Goal: Information Seeking & Learning: Learn about a topic

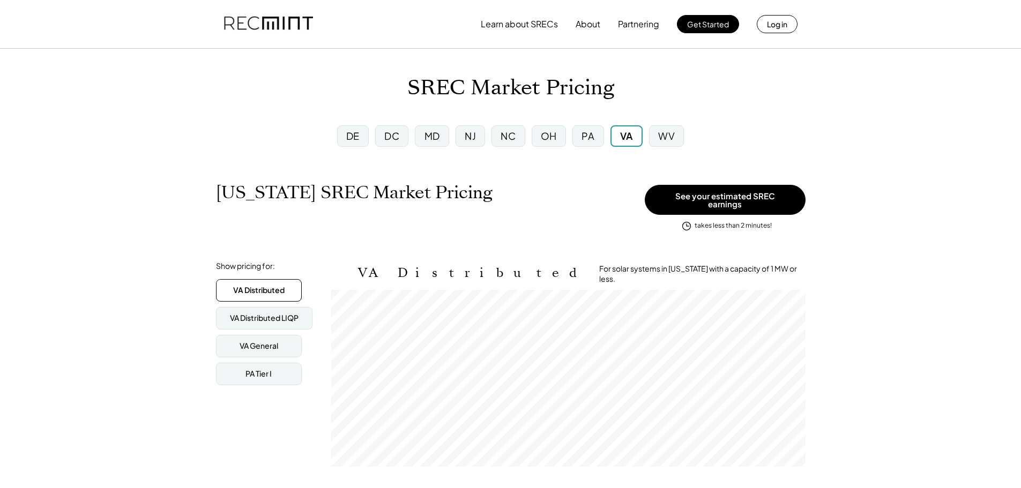
scroll to position [177, 474]
click at [591, 134] on div "PA" at bounding box center [588, 135] width 13 height 13
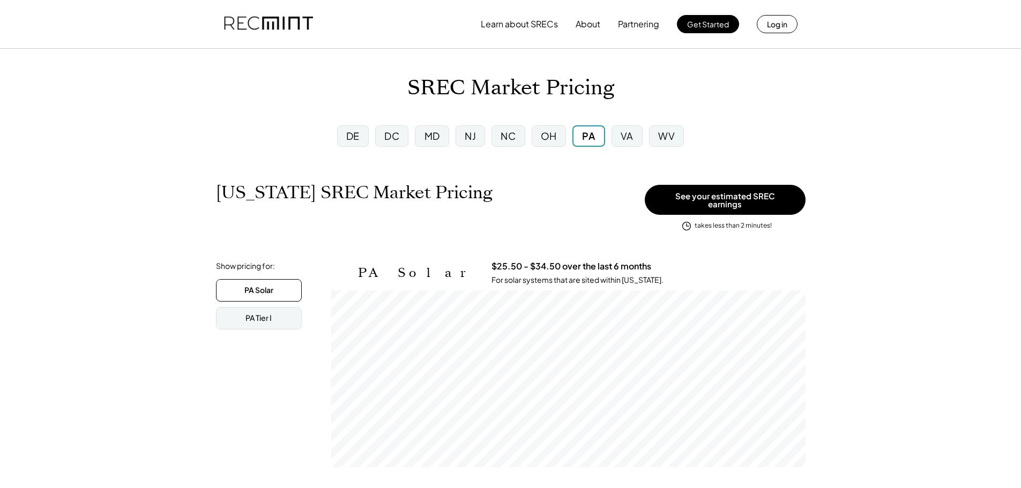
click at [276, 309] on div "PA Tier I" at bounding box center [259, 318] width 86 height 23
click at [284, 285] on div "PA Solar" at bounding box center [259, 290] width 86 height 23
click at [632, 146] on div "VA" at bounding box center [627, 135] width 31 height 21
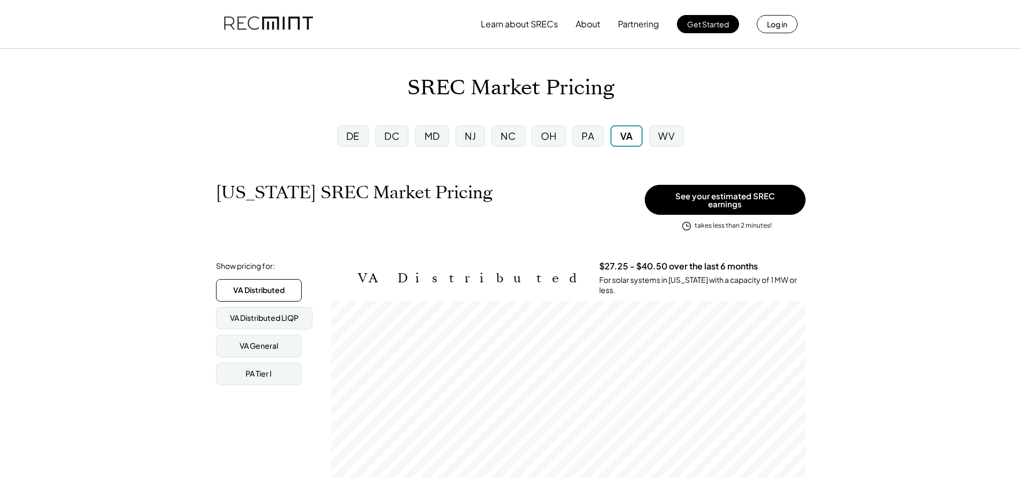
click at [485, 131] on div "NJ" at bounding box center [470, 135] width 29 height 21
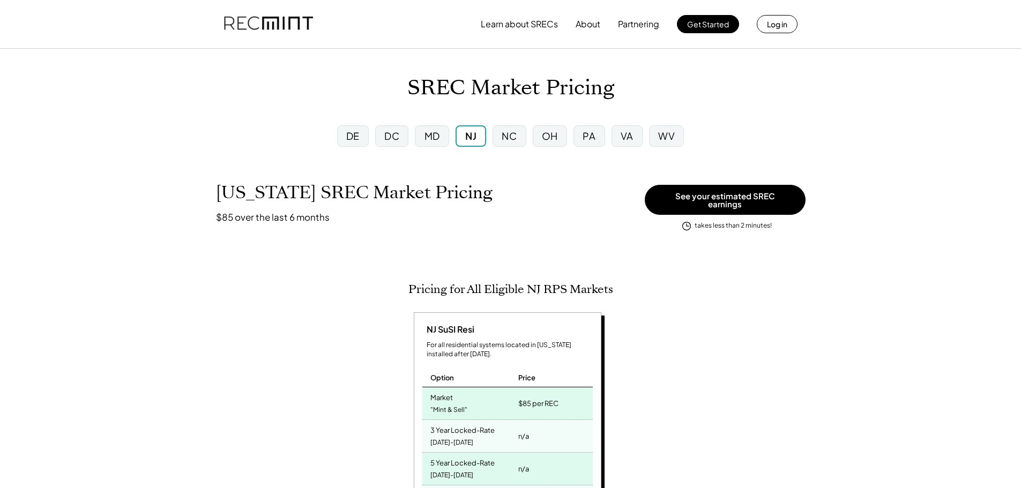
click at [626, 135] on div "VA" at bounding box center [627, 135] width 13 height 13
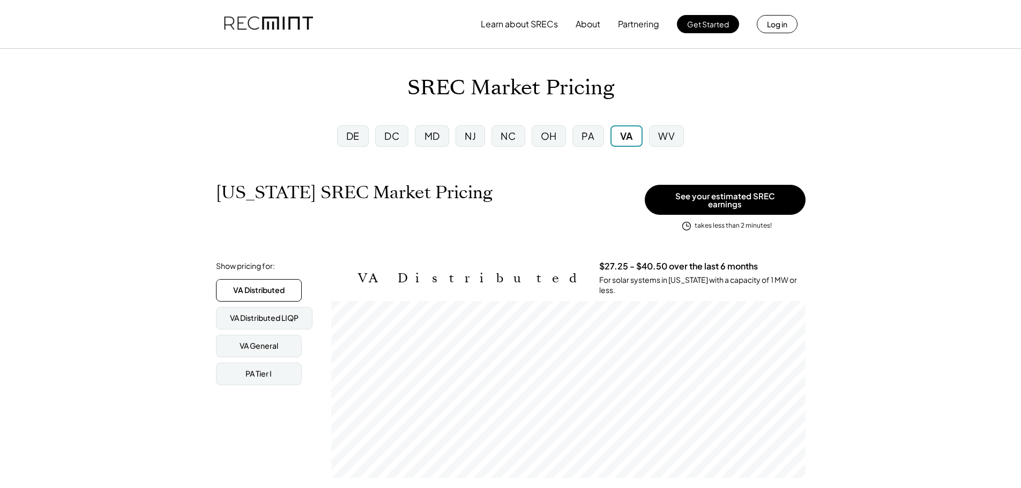
click at [577, 131] on div "PA" at bounding box center [588, 135] width 31 height 21
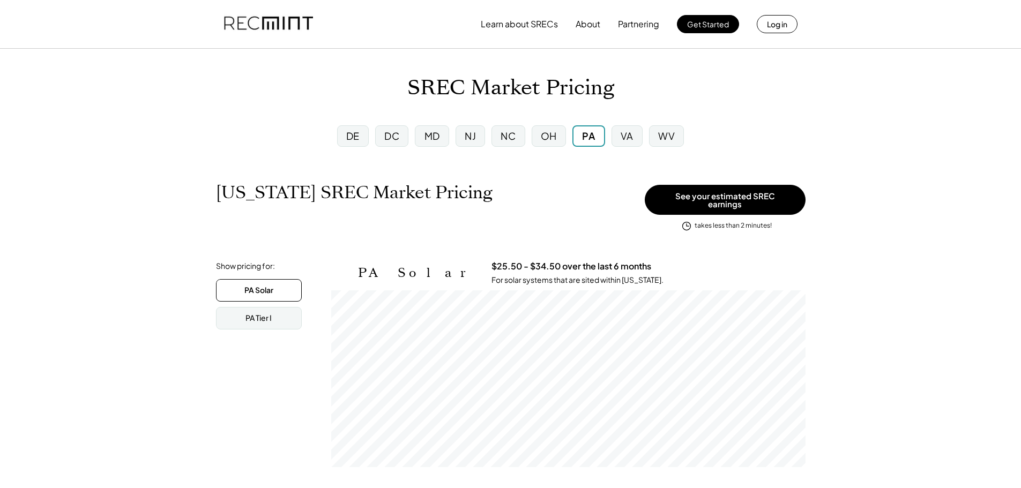
click at [619, 136] on div "VA" at bounding box center [627, 135] width 31 height 21
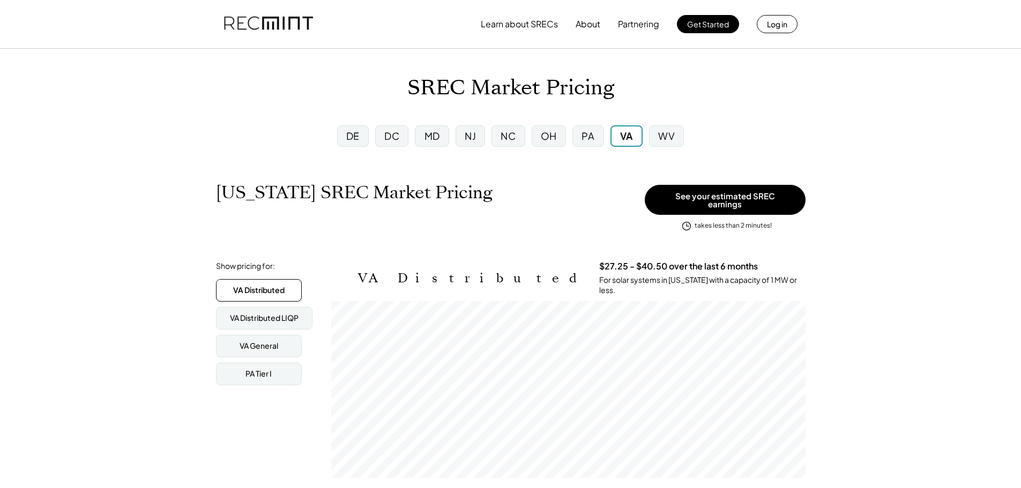
click at [446, 131] on div "MD" at bounding box center [432, 135] width 34 height 21
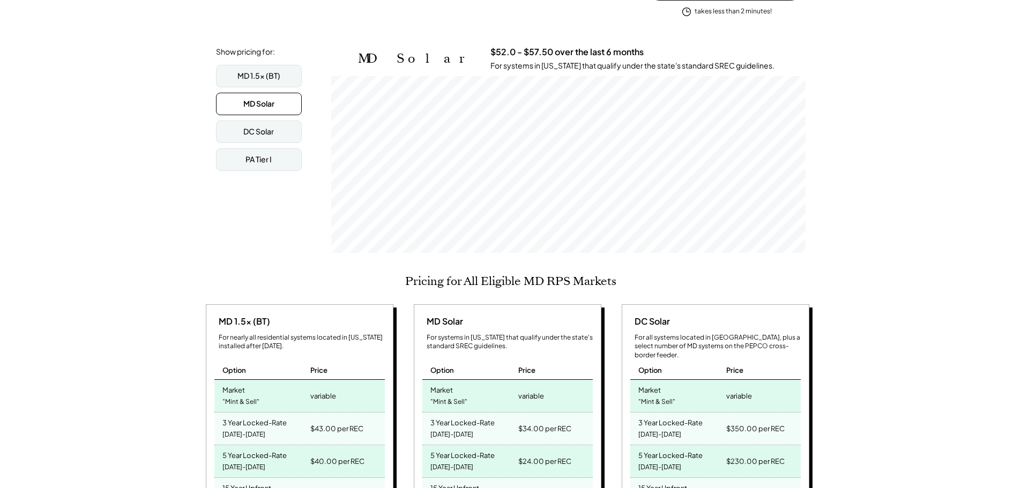
scroll to position [177, 474]
click at [257, 71] on div "MD 1.5x (BT)" at bounding box center [259, 76] width 43 height 11
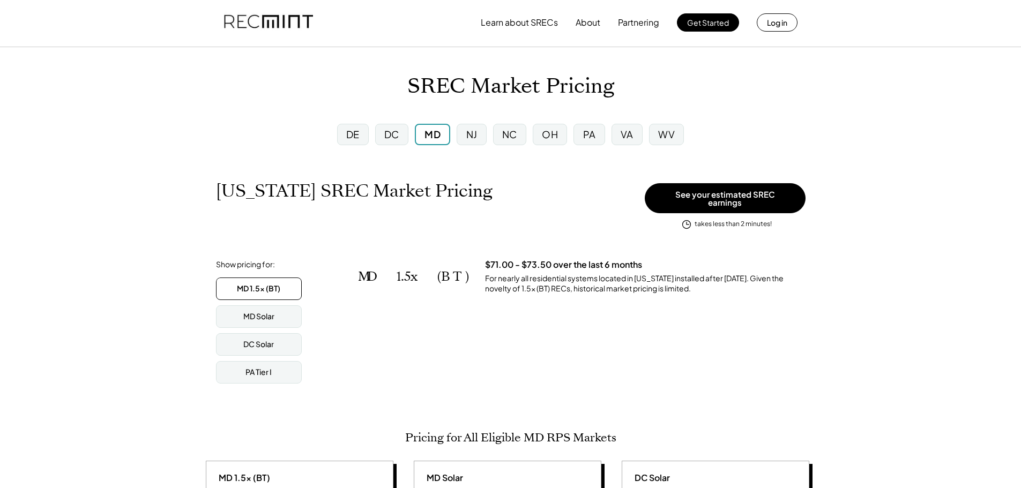
scroll to position [0, 0]
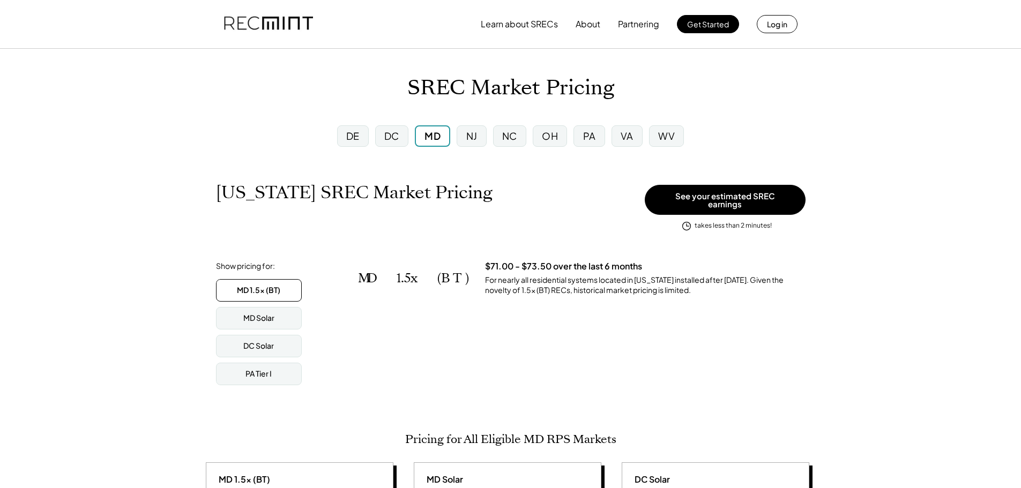
click at [638, 133] on div "VA" at bounding box center [627, 135] width 31 height 21
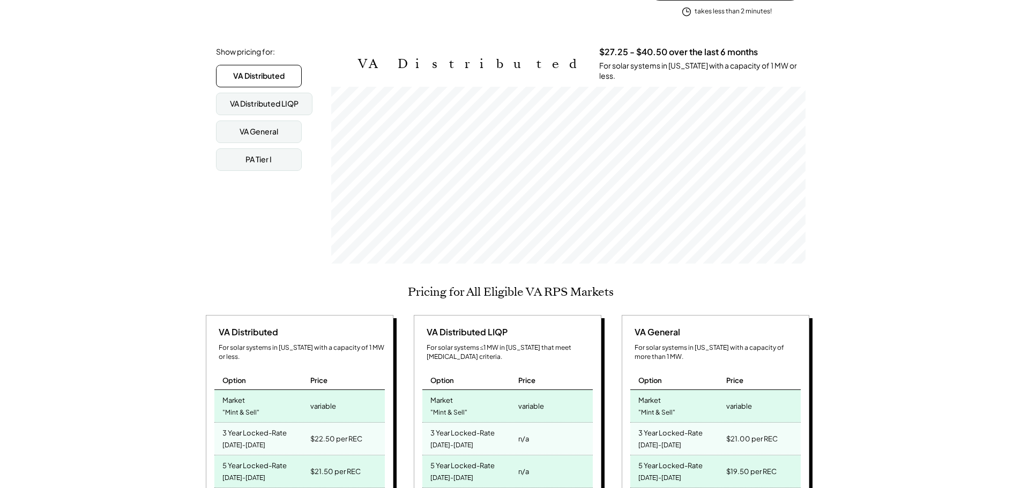
scroll to position [54, 0]
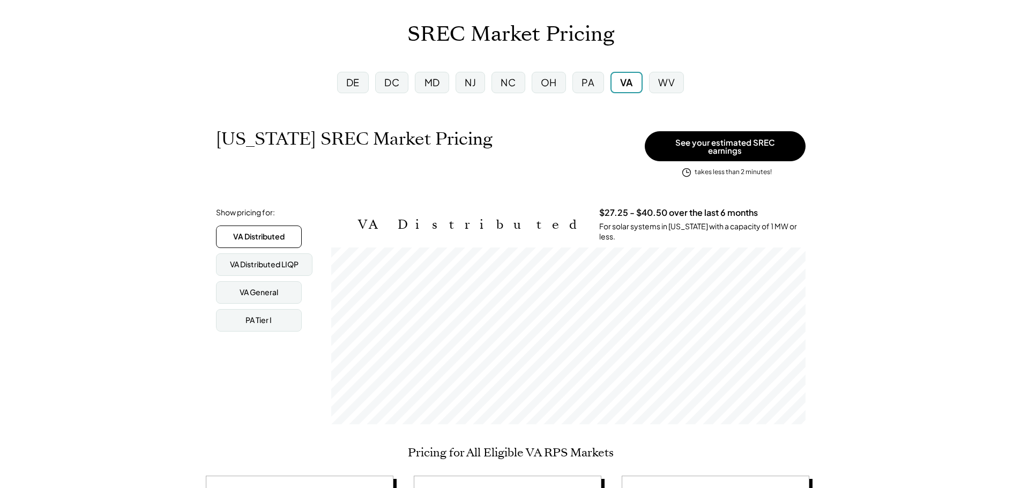
click at [427, 83] on div "MD" at bounding box center [433, 82] width 16 height 13
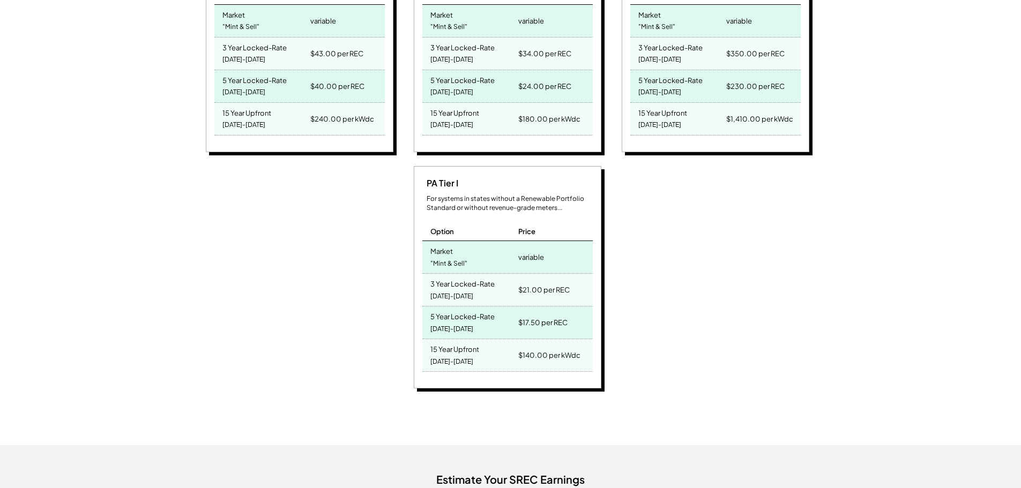
scroll to position [322, 0]
